Goal: Task Accomplishment & Management: Use online tool/utility

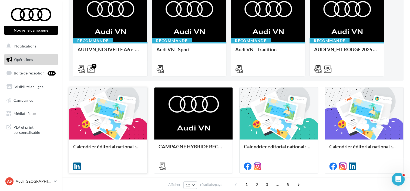
scroll to position [108, 0]
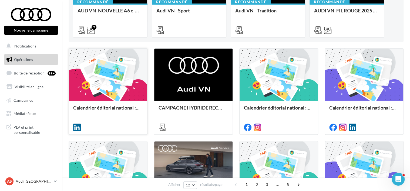
click at [100, 104] on div "Calendrier éditorial national : semaine du 22.09 au 28.09" at bounding box center [108, 117] width 78 height 33
click at [44, 105] on link "Campagnes" at bounding box center [31, 100] width 56 height 11
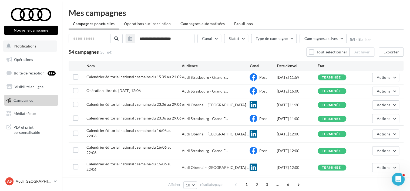
click at [41, 49] on button "Notifications" at bounding box center [30, 46] width 54 height 11
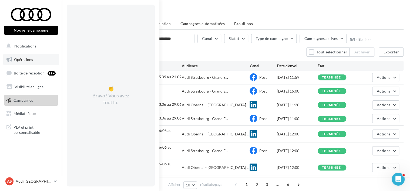
click at [42, 62] on link "Opérations" at bounding box center [31, 59] width 56 height 11
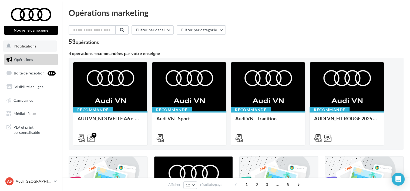
click at [43, 44] on button "Notifications" at bounding box center [30, 46] width 54 height 11
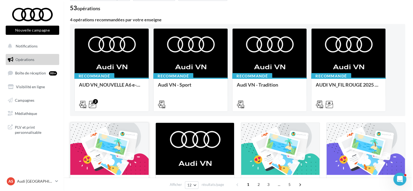
scroll to position [108, 0]
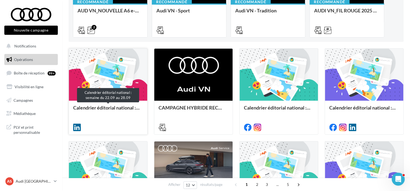
click at [116, 108] on div "Calendrier éditorial national : semaine du 22.09 au 28.09" at bounding box center [108, 110] width 70 height 11
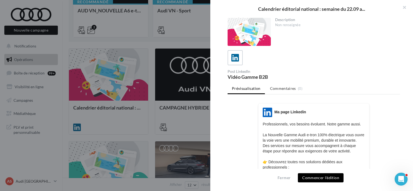
scroll to position [0, 0]
click at [166, 72] on div at bounding box center [206, 95] width 413 height 191
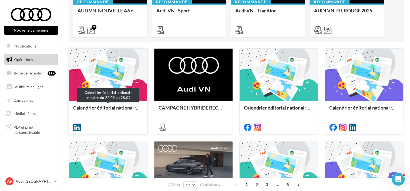
click at [116, 108] on div "Calendrier éditorial national : semaine du 22.09 au 28.09" at bounding box center [108, 110] width 70 height 11
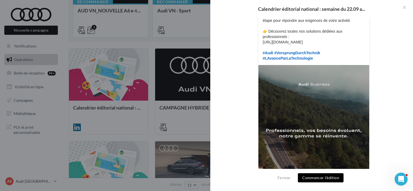
scroll to position [182, 0]
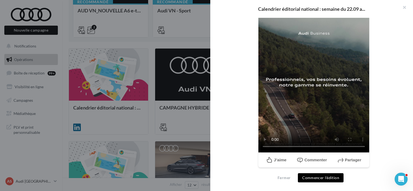
click at [321, 178] on button "Commencer l'édition" at bounding box center [321, 178] width 46 height 9
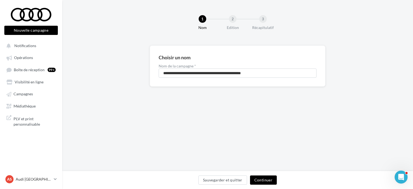
click at [259, 178] on button "Continuer" at bounding box center [263, 179] width 27 height 9
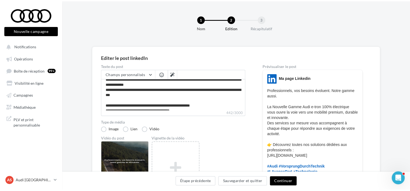
scroll to position [27, 0]
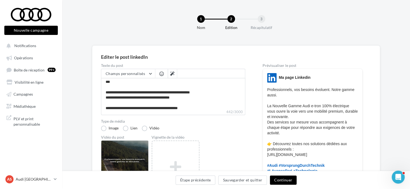
click at [283, 177] on button "Continuer" at bounding box center [283, 179] width 27 height 9
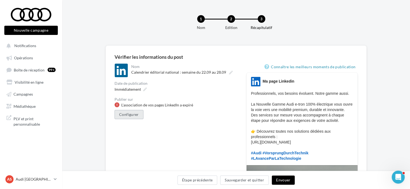
click at [140, 114] on button "Configurer" at bounding box center [129, 114] width 29 height 9
click at [137, 111] on button "Configurer" at bounding box center [129, 114] width 29 height 9
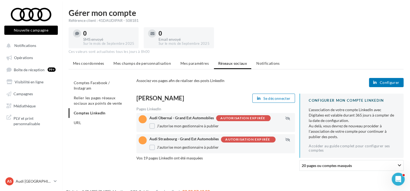
click at [239, 120] on div "Autorisation expirée" at bounding box center [243, 119] width 45 height 4
click at [379, 80] on button "Configurer" at bounding box center [386, 82] width 35 height 9
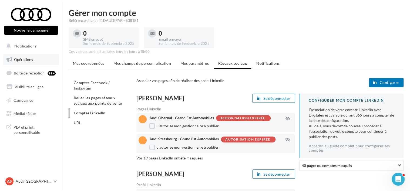
click at [27, 58] on span "Opérations" at bounding box center [23, 59] width 19 height 5
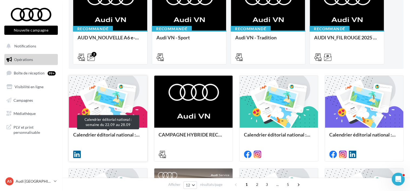
click at [82, 136] on div "Calendrier éditorial national : semaine du 22.09 au 28.09" at bounding box center [108, 137] width 70 height 11
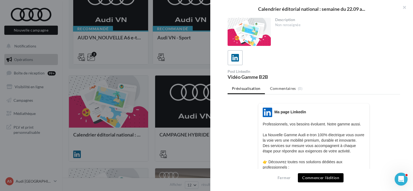
click at [307, 175] on button "Commencer l'édition" at bounding box center [321, 178] width 46 height 9
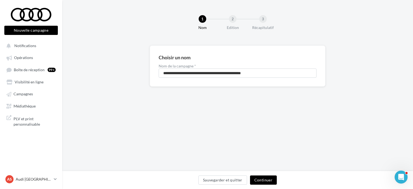
click at [275, 181] on button "Continuer" at bounding box center [263, 179] width 27 height 9
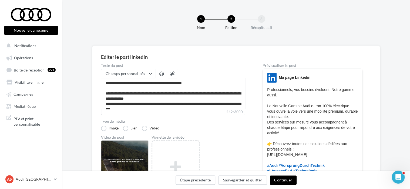
click at [279, 179] on button "Continuer" at bounding box center [283, 179] width 27 height 9
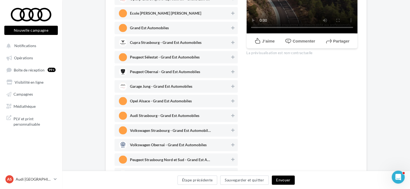
scroll to position [324, 0]
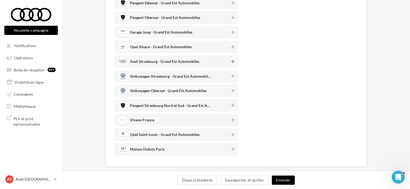
click at [233, 61] on icon at bounding box center [232, 61] width 3 height 4
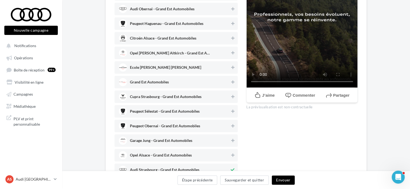
scroll to position [189, 0]
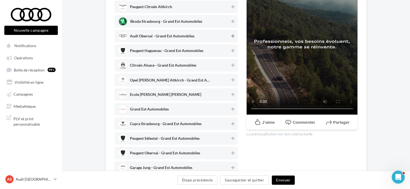
click at [232, 35] on icon at bounding box center [232, 36] width 3 height 4
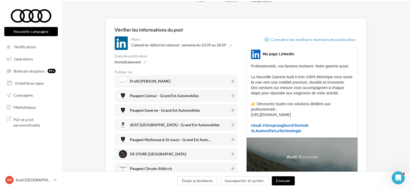
scroll to position [0, 0]
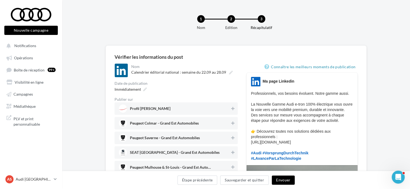
click at [279, 178] on button "Envoyer" at bounding box center [283, 179] width 23 height 9
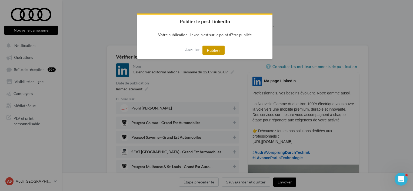
click at [210, 51] on button "Publier" at bounding box center [213, 50] width 22 height 9
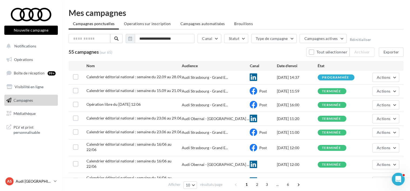
click at [42, 181] on p "Audi [GEOGRAPHIC_DATA]" at bounding box center [34, 181] width 36 height 5
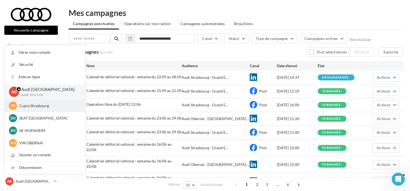
click at [37, 108] on p "Cupra Strasbourg" at bounding box center [48, 105] width 59 height 5
